Goal: Information Seeking & Learning: Learn about a topic

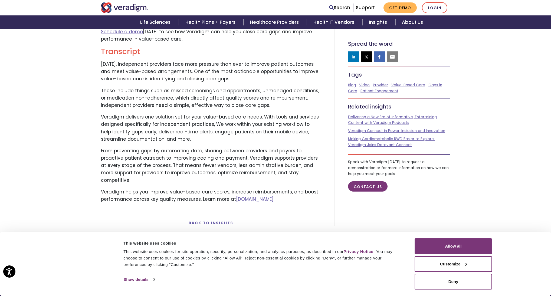
scroll to position [478, 0]
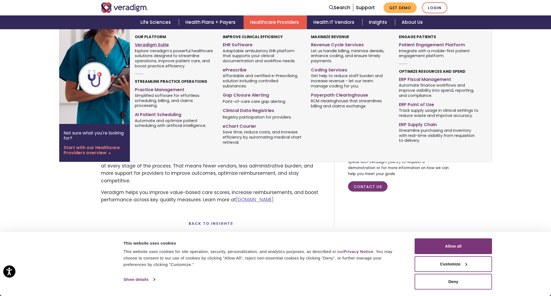
click at [153, 44] on link "Veradigm Suite" at bounding box center [175, 44] width 80 height 8
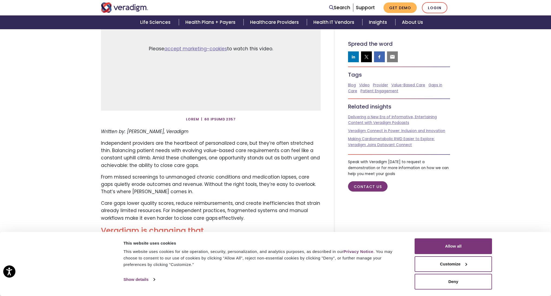
scroll to position [93, 0]
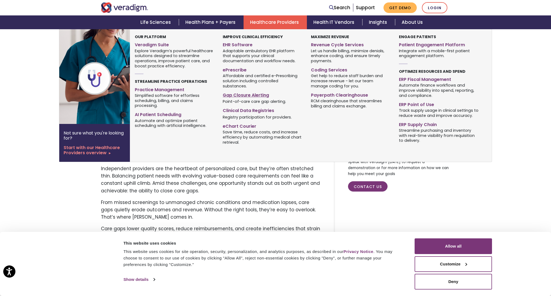
click at [250, 90] on link "Gap Closure Alerting" at bounding box center [263, 94] width 80 height 8
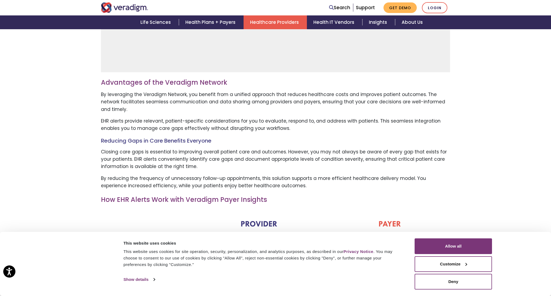
scroll to position [488, 0]
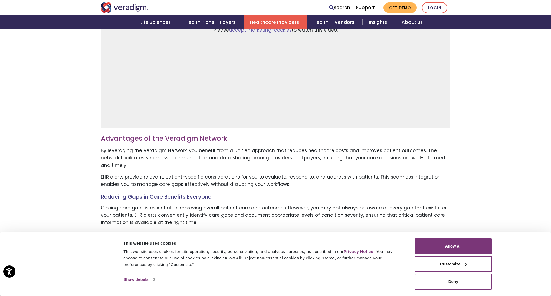
click at [313, 173] on p "EHR alerts provide relevant, patient-specific considerations for you to evaluat…" at bounding box center [275, 180] width 349 height 15
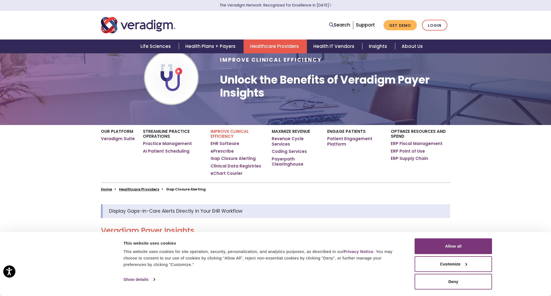
scroll to position [0, 0]
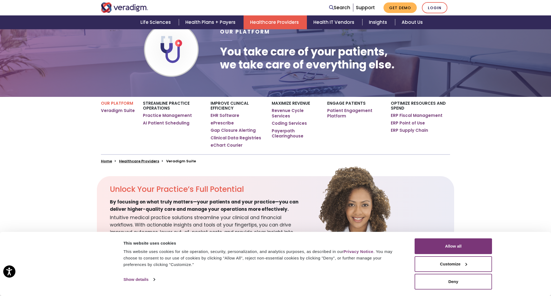
scroll to position [51, 0]
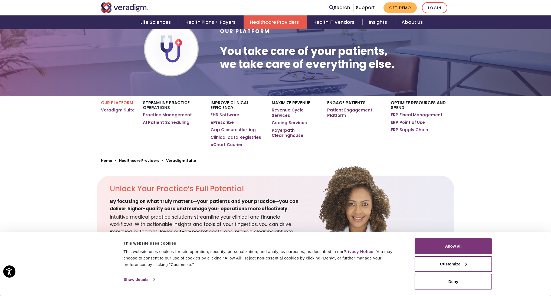
click at [119, 110] on link "Veradigm Suite" at bounding box center [118, 109] width 34 height 5
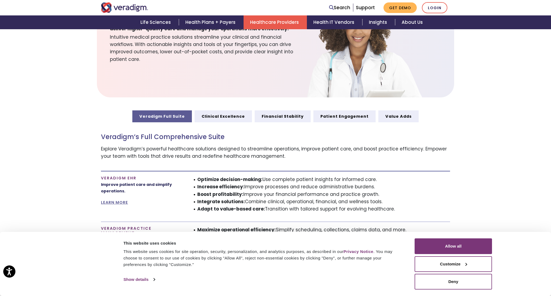
scroll to position [232, 0]
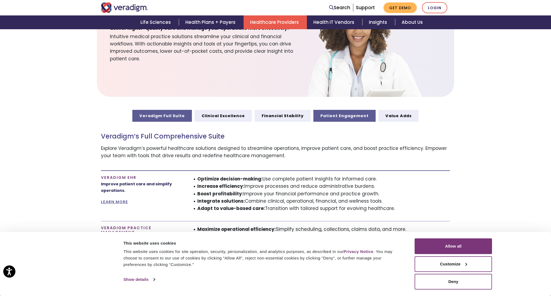
click at [348, 117] on link "Patient Engagement" at bounding box center [344, 116] width 62 height 12
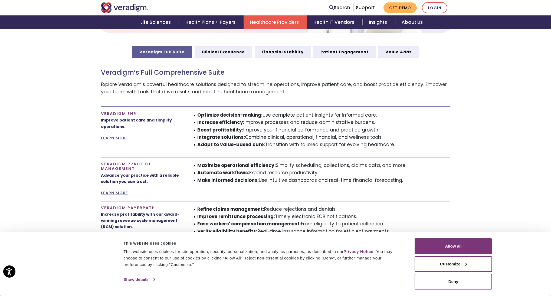
scroll to position [298, 0]
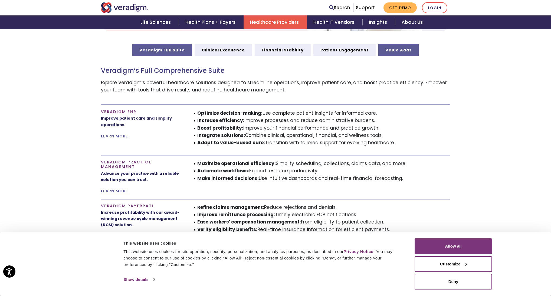
click at [395, 48] on link "Value Adds" at bounding box center [398, 50] width 40 height 12
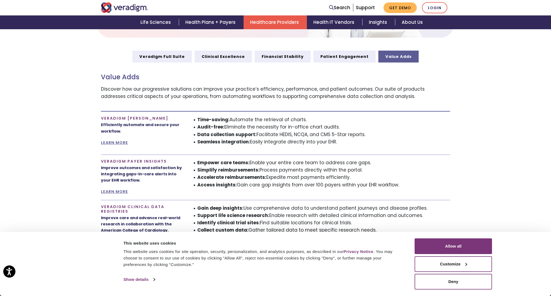
scroll to position [289, 0]
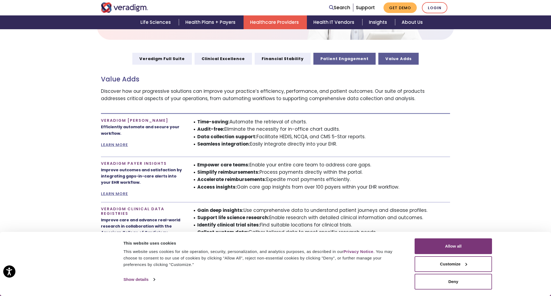
click at [339, 57] on link "Patient Engagement" at bounding box center [344, 59] width 62 height 12
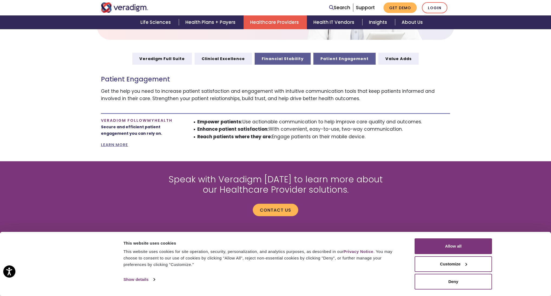
click at [292, 57] on link "Financial Stability" at bounding box center [283, 59] width 56 height 12
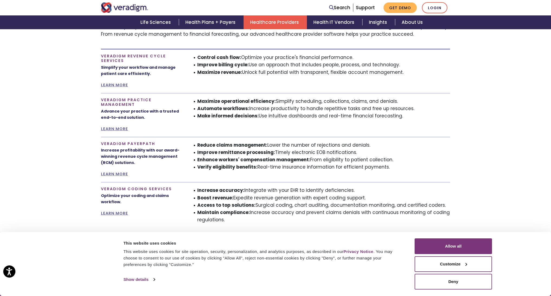
scroll to position [354, 0]
click at [217, 84] on div "Control cash flow: Optimize your practice's financial performance. Improve bill…" at bounding box center [320, 71] width 268 height 35
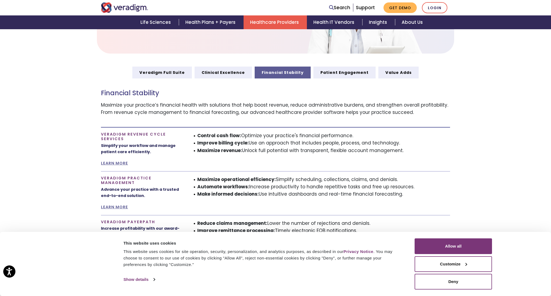
scroll to position [274, 0]
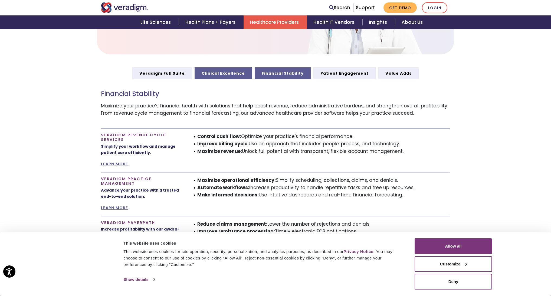
click at [219, 70] on link "Clinical Excellence" at bounding box center [223, 73] width 57 height 12
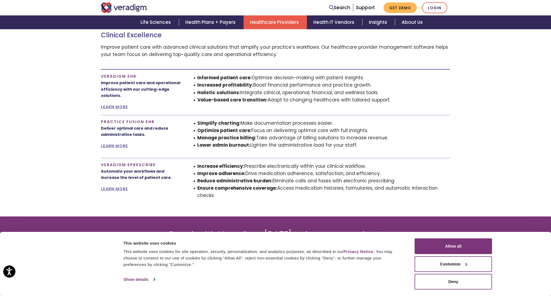
scroll to position [281, 0]
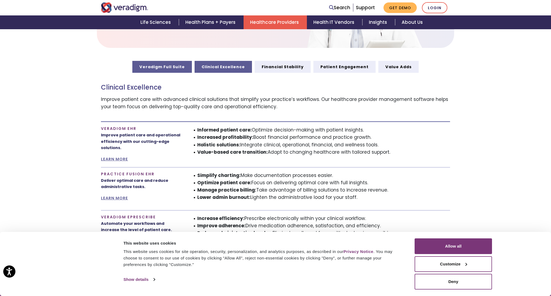
click at [167, 65] on link "Veradigm Full Suite" at bounding box center [162, 67] width 60 height 12
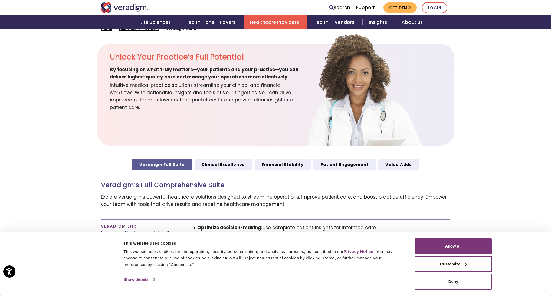
scroll to position [179, 0]
